Goal: Find contact information: Find contact information

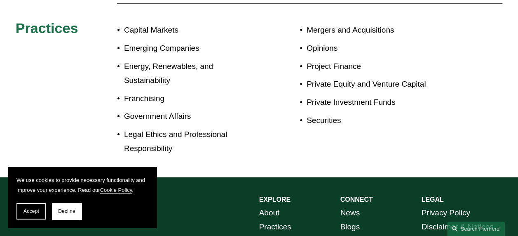
scroll to position [361, 0]
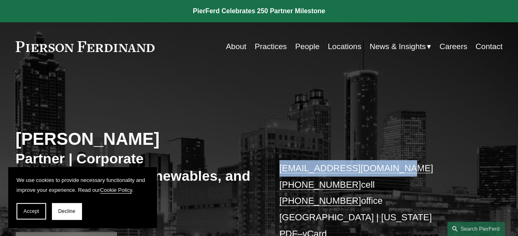
drag, startPoint x: 401, startPoint y: 165, endPoint x: 281, endPoint y: 174, distance: 120.3
click at [281, 174] on p "[EMAIL_ADDRESS][DOMAIN_NAME] [PHONE_NUMBER] cell [PHONE_NUMBER] office [GEOGRAP…" at bounding box center [380, 201] width 203 height 82
copy link "[EMAIL_ADDRESS][DOMAIN_NAME]"
